Goal: Information Seeking & Learning: Learn about a topic

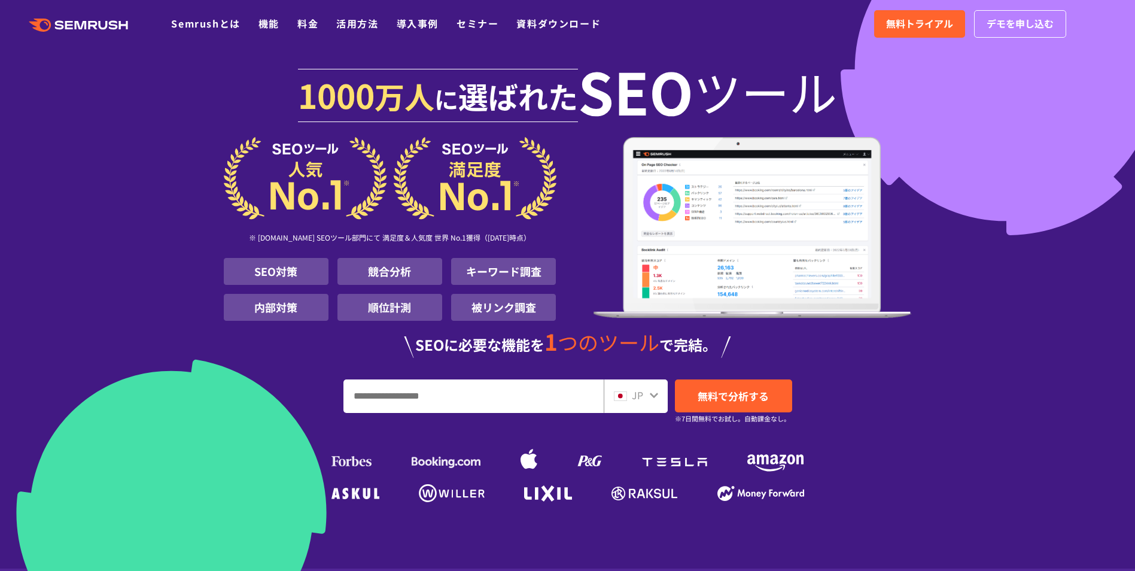
click at [281, 275] on li "SEO対策" at bounding box center [276, 271] width 105 height 27
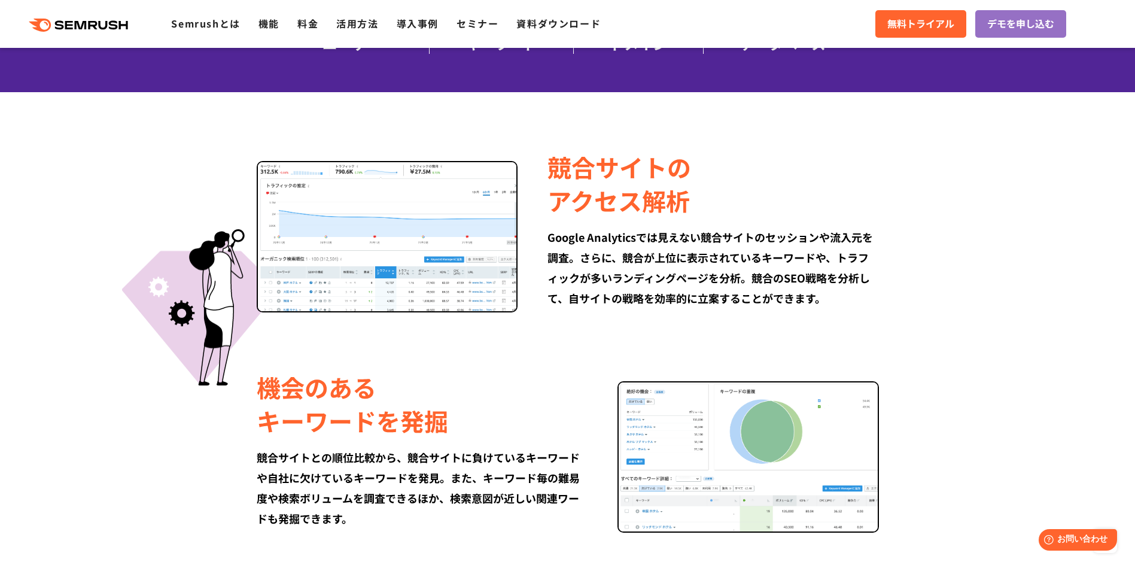
drag, startPoint x: 291, startPoint y: 263, endPoint x: 239, endPoint y: 292, distance: 59.9
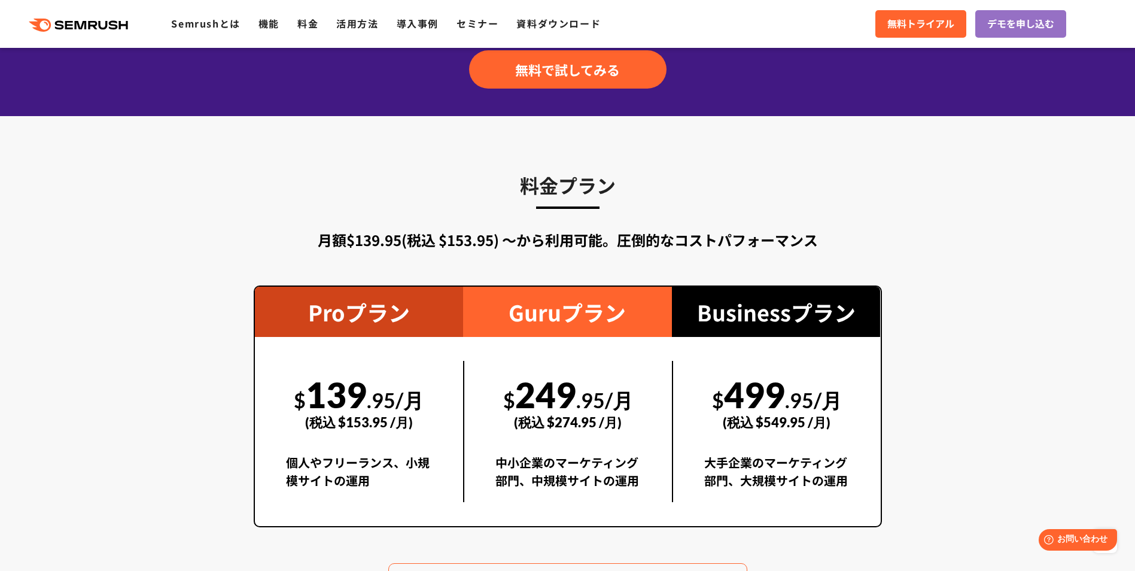
scroll to position [2093, 0]
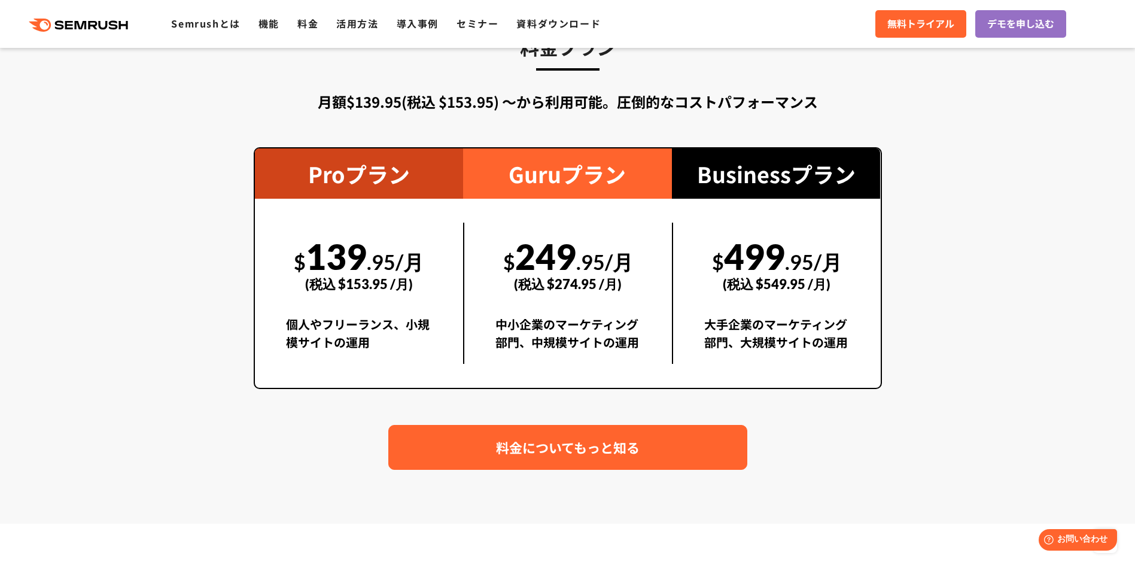
click at [526, 452] on span "料金についてもっと知る" at bounding box center [568, 447] width 144 height 21
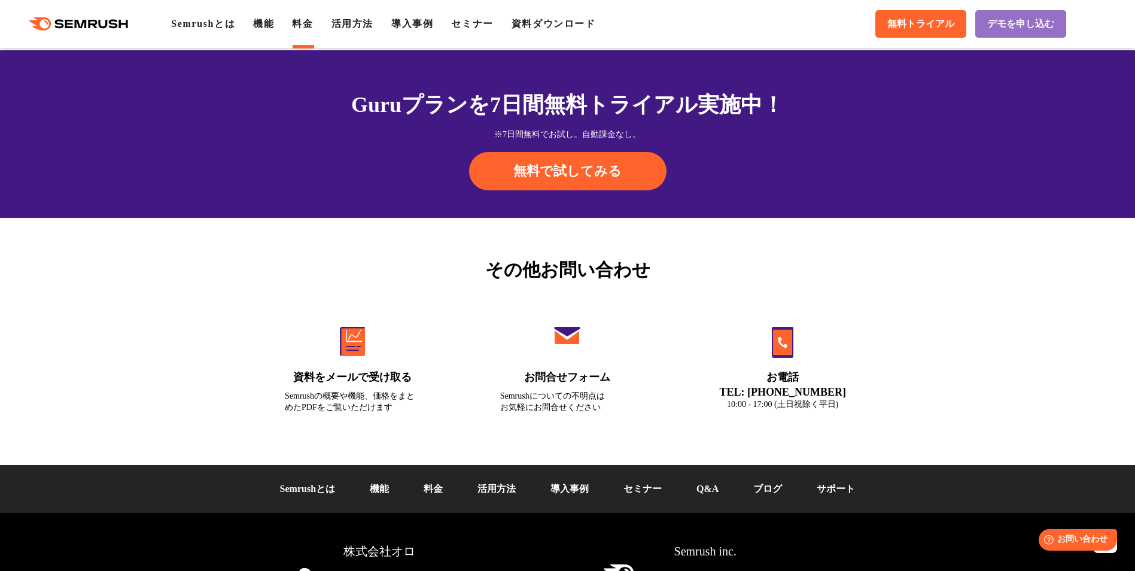
scroll to position [4005, 0]
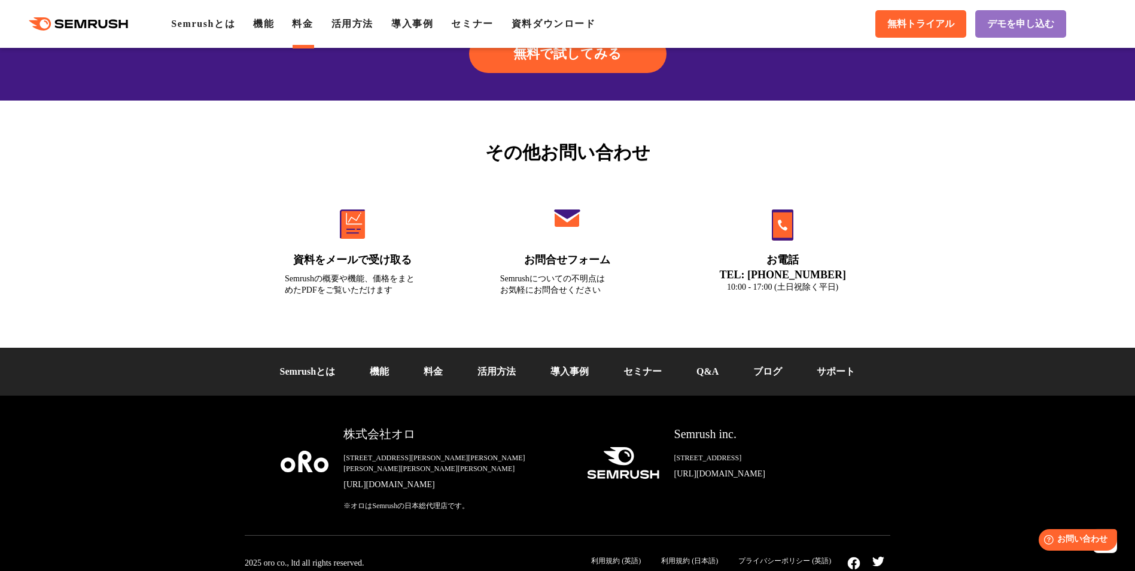
click at [358, 32] on div ".cls {fill: #FF642D;} .cls {fill: #FF642D;} Semrushとは 機能 料金 活用方法 導入事例 セミナー 資料ダウ…" at bounding box center [567, 24] width 1135 height 36
click at [362, 22] on link "活用方法" at bounding box center [352, 24] width 42 height 10
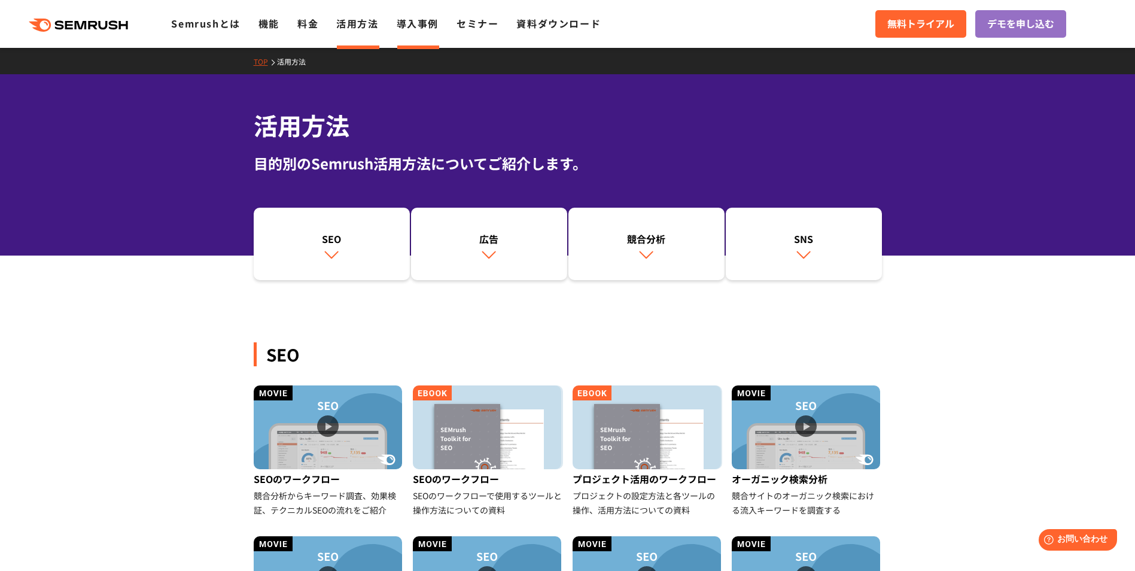
click at [419, 23] on link "導入事例" at bounding box center [418, 23] width 42 height 14
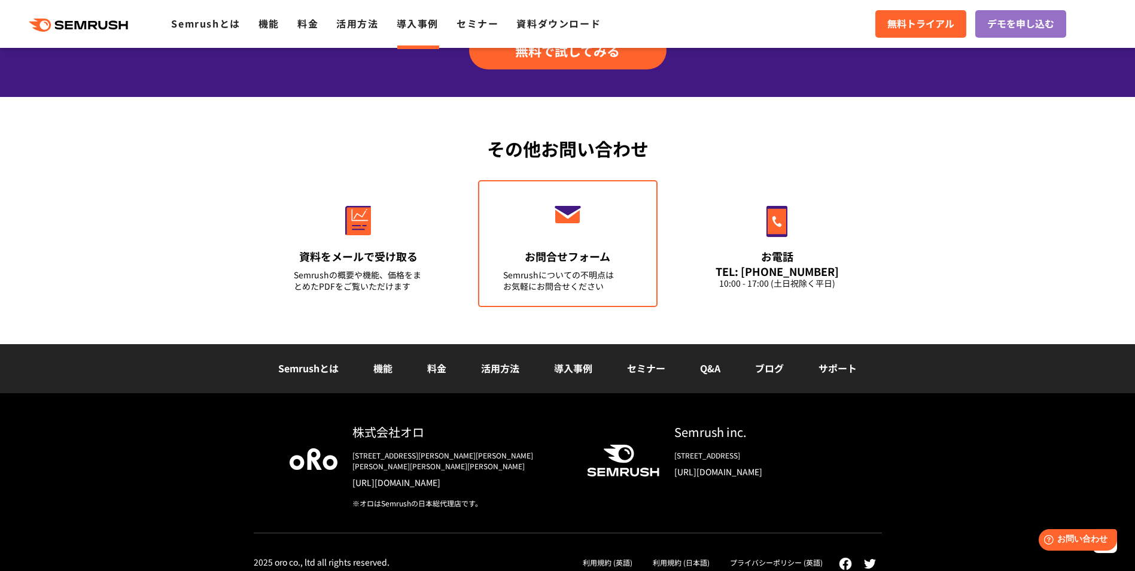
scroll to position [1496, 0]
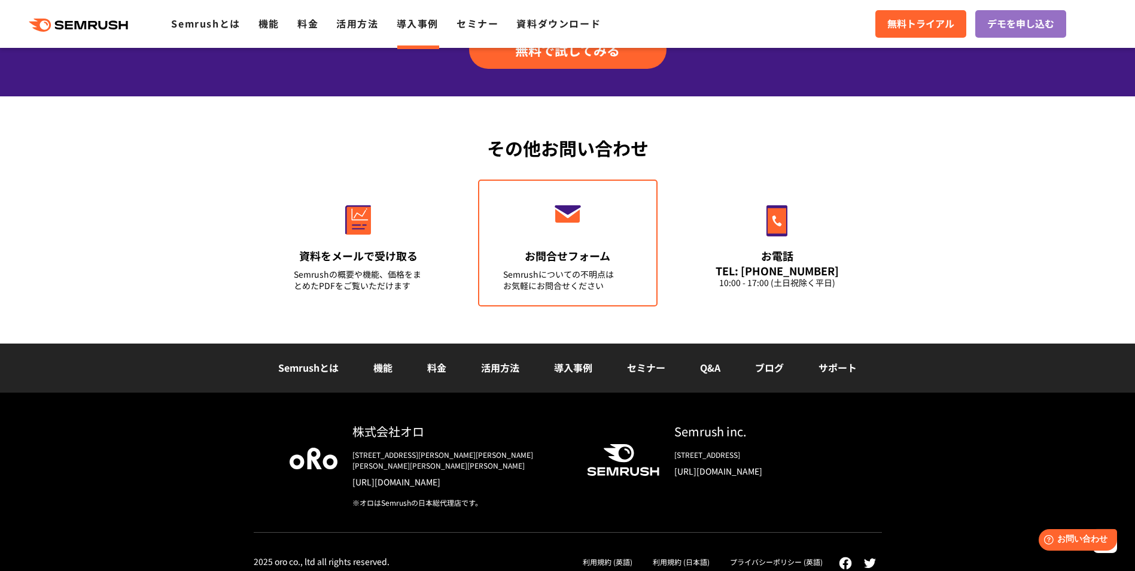
drag, startPoint x: 624, startPoint y: 252, endPoint x: 623, endPoint y: 283, distance: 31.1
